Goal: Find contact information: Find contact information

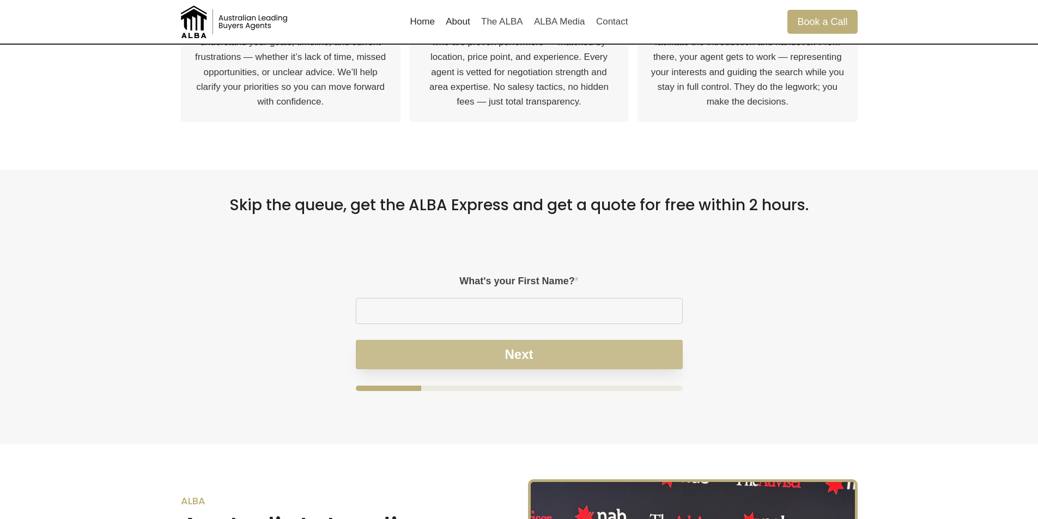
scroll to position [674, 0]
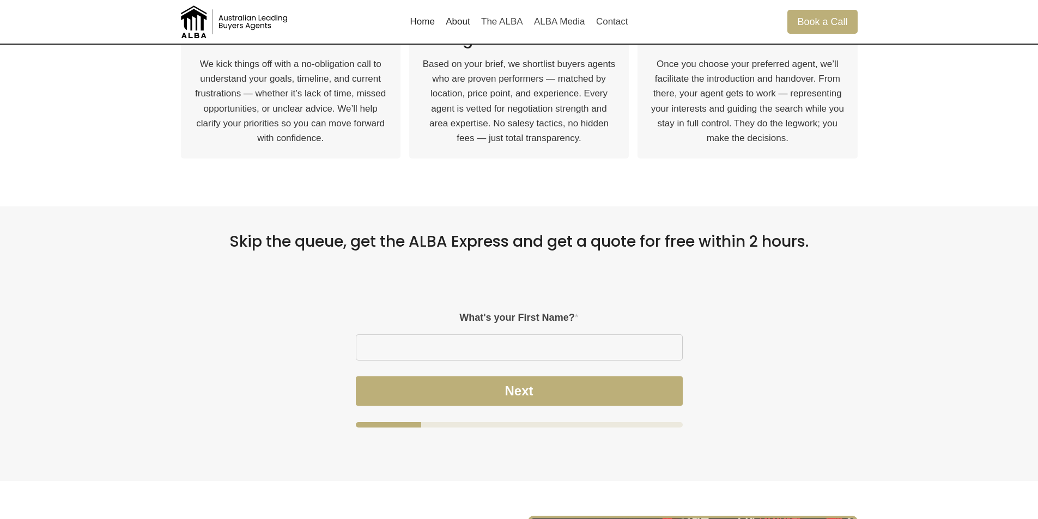
click at [429, 234] on h2 "Skip the queue, get the ALBA Express and get a quote for free within 2 hours." at bounding box center [519, 242] width 677 height 19
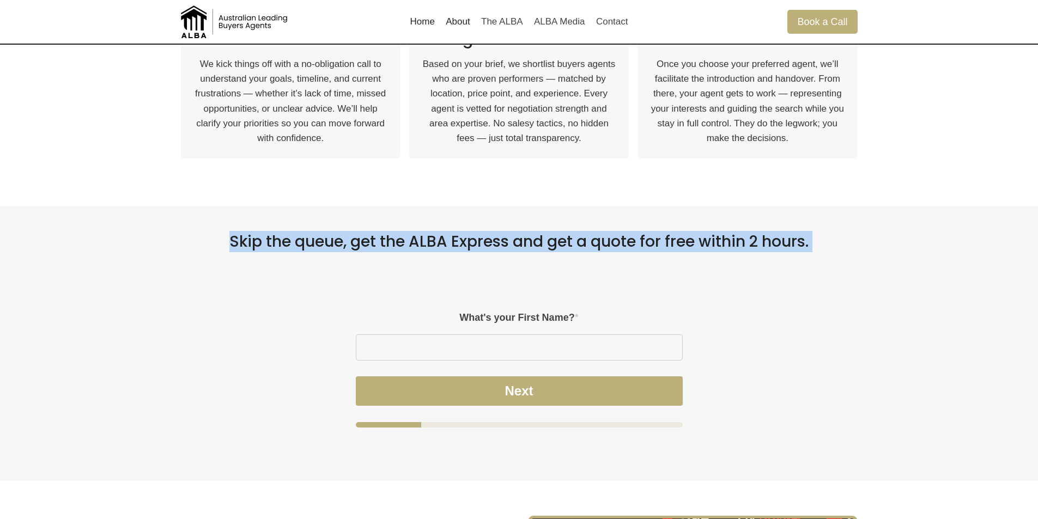
click at [429, 234] on h2 "Skip the queue, get the ALBA Express and get a quote for free within 2 hours." at bounding box center [519, 242] width 677 height 19
click at [398, 253] on div "Skip the queue, get the ALBA Express and get a quote for free within 2 hours. P…" at bounding box center [519, 344] width 703 height 275
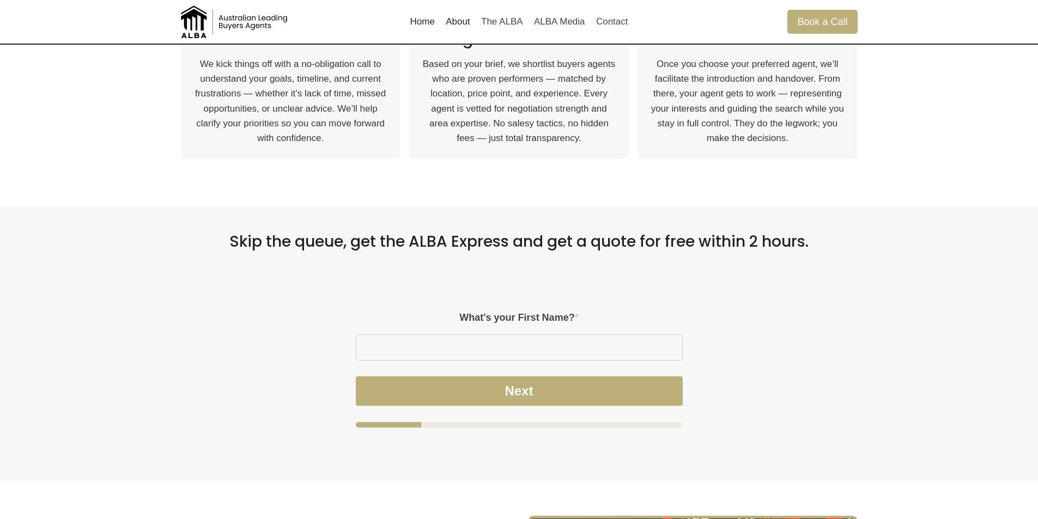
click at [287, 250] on h2 "Skip the queue, get the ALBA Express and get a quote for free within 2 hours." at bounding box center [519, 242] width 677 height 19
click at [280, 249] on h2 "Skip the queue, get the ALBA Express and get a quote for free within 2 hours." at bounding box center [519, 242] width 677 height 19
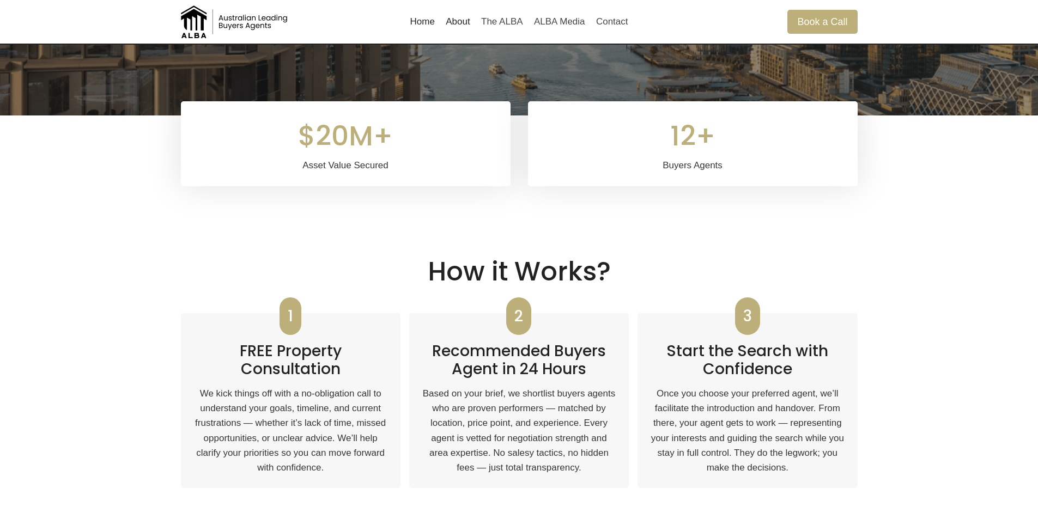
scroll to position [184, 0]
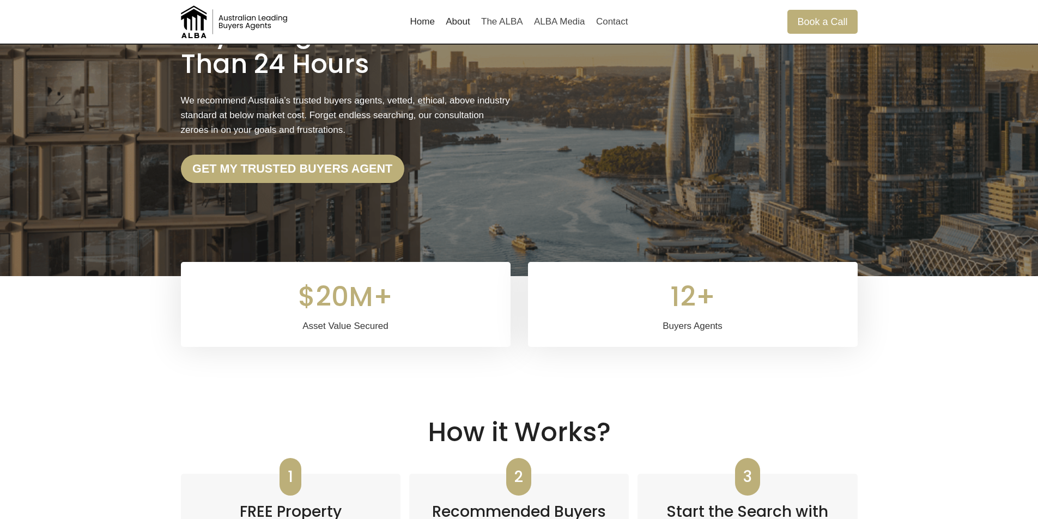
click at [645, 34] on div at bounding box center [711, 22] width 154 height 44
click at [595, 24] on link "Contact" at bounding box center [612, 22] width 43 height 26
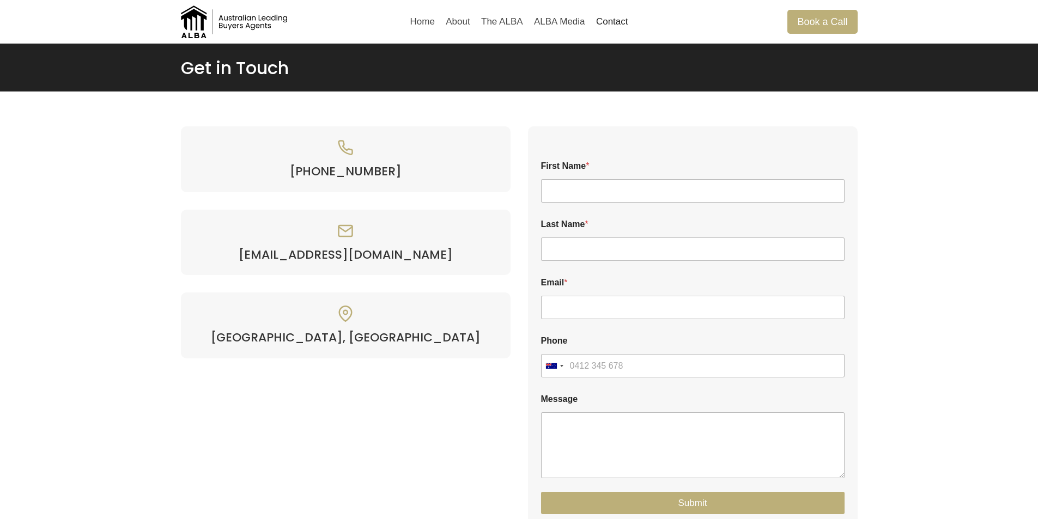
click at [347, 176] on h4 "[PHONE_NUMBER]" at bounding box center [346, 172] width 304 height 14
